Goal: Find specific page/section: Find specific page/section

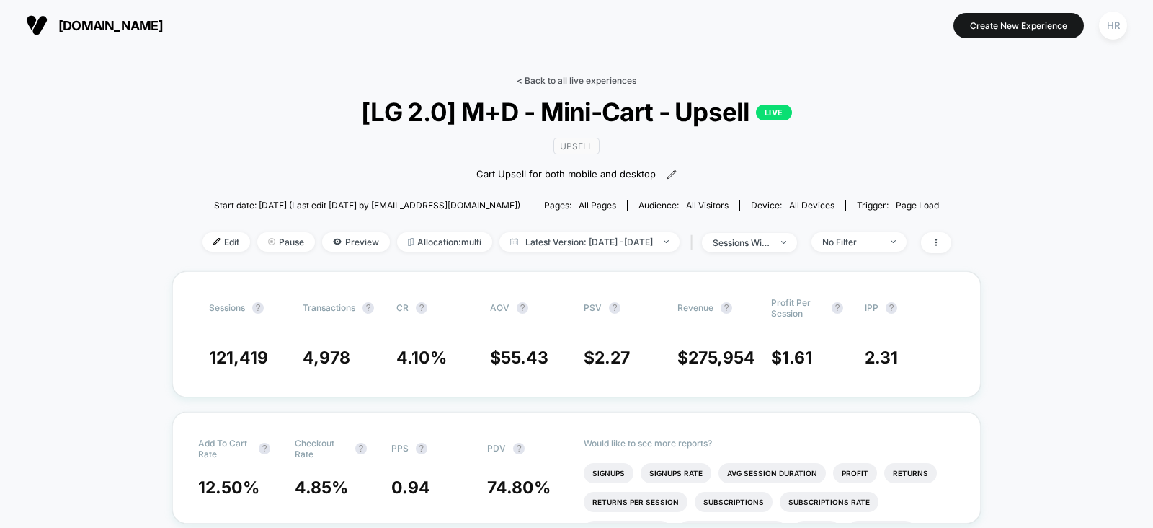
click at [587, 81] on link "< Back to all live experiences" at bounding box center [577, 80] width 120 height 11
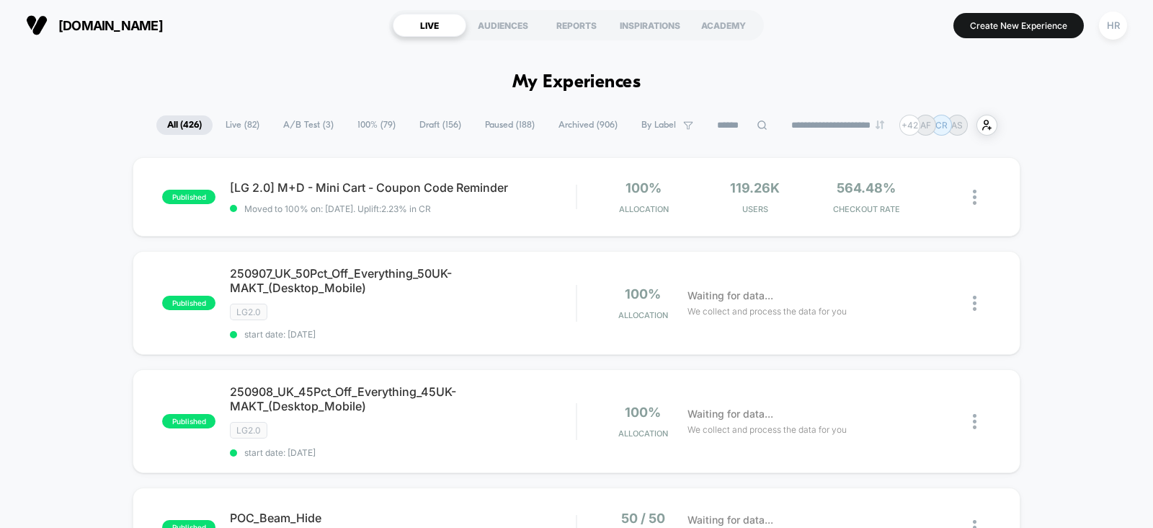
click at [315, 117] on span "A/B Test ( 3 )" at bounding box center [308, 124] width 72 height 19
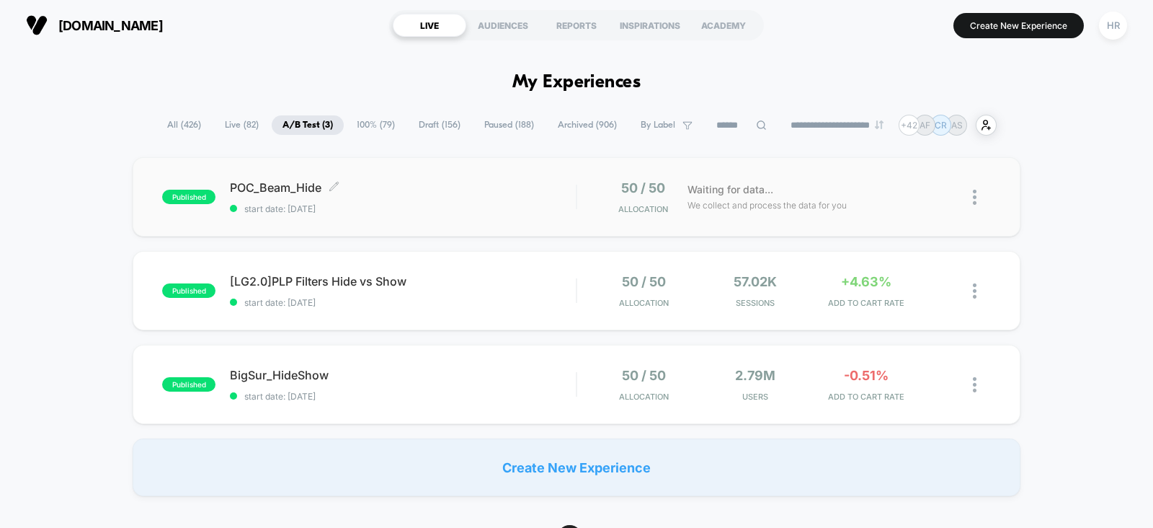
click at [458, 187] on span "POC_Beam_Hide Click to edit experience details" at bounding box center [403, 187] width 346 height 14
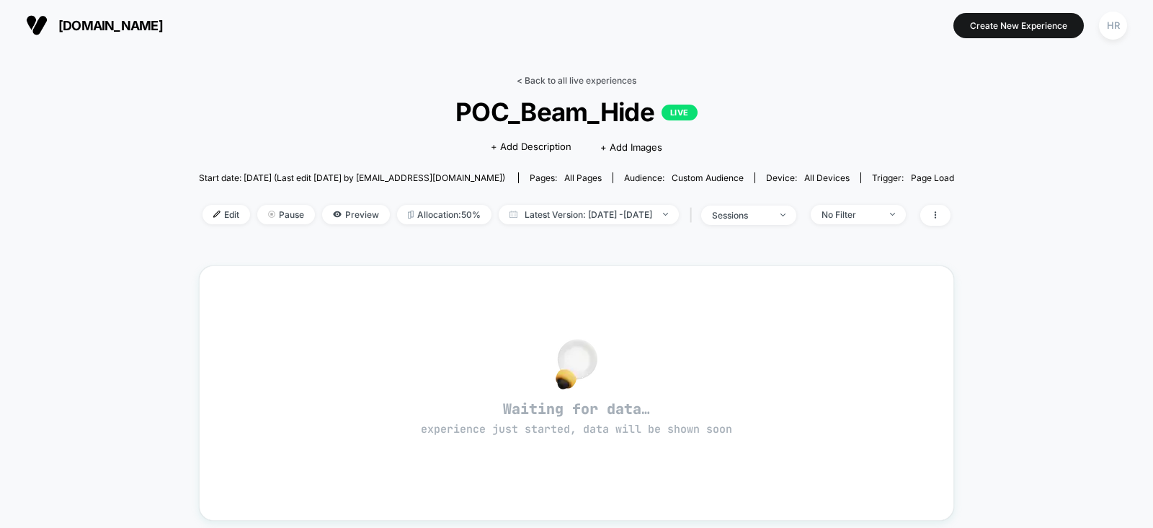
click at [567, 82] on link "< Back to all live experiences" at bounding box center [577, 80] width 120 height 11
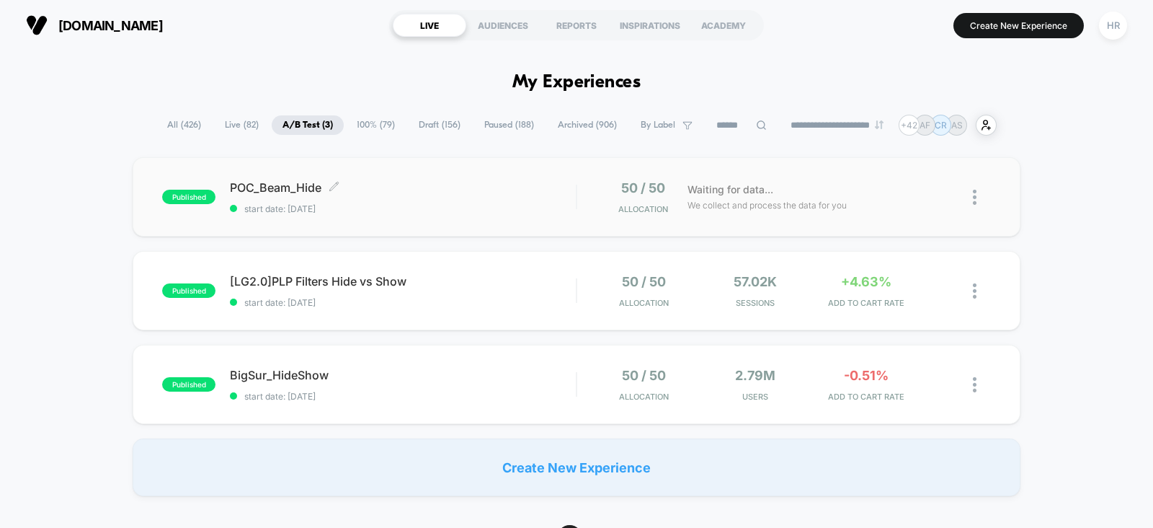
click at [511, 203] on span "start date: 9/5/2025" at bounding box center [403, 208] width 346 height 11
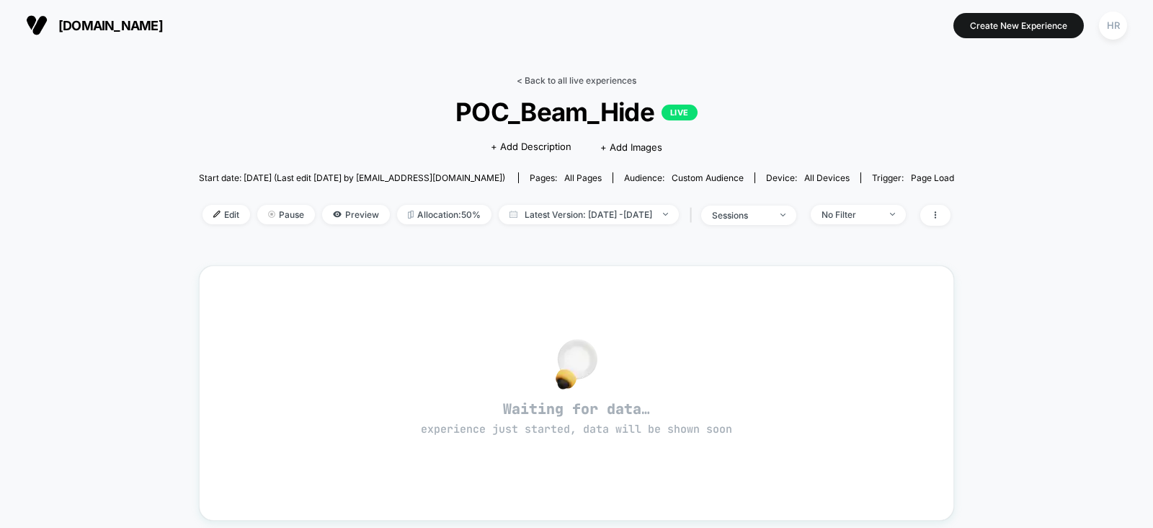
click at [583, 80] on link "< Back to all live experiences" at bounding box center [577, 80] width 120 height 11
